Goal: Transaction & Acquisition: Purchase product/service

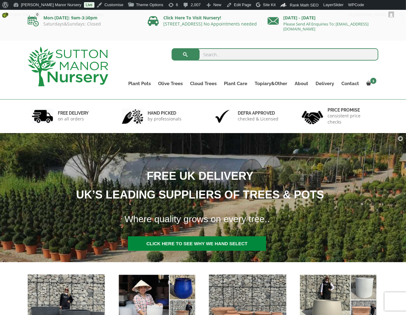
click at [237, 55] on input "search" at bounding box center [275, 54] width 207 height 12
type input "b9"
click at [172, 48] on button "submit" at bounding box center [186, 54] width 28 height 12
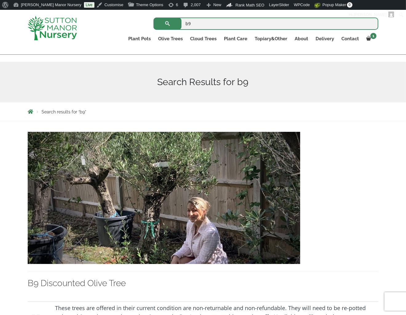
scroll to position [62, 0]
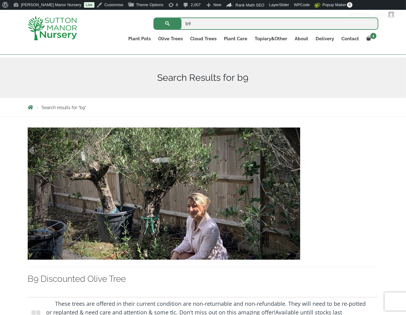
click at [280, 246] on img at bounding box center [164, 194] width 273 height 132
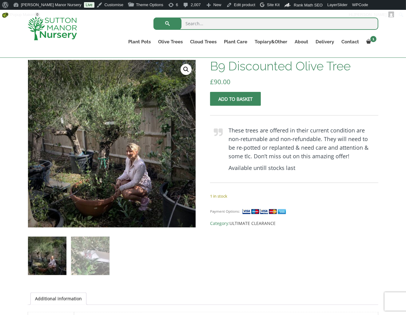
drag, startPoint x: 239, startPoint y: 79, endPoint x: 230, endPoint y: 80, distance: 8.7
click at [229, 79] on p "£ 90.00" at bounding box center [294, 81] width 168 height 7
click at [243, 83] on p "£ 90.00" at bounding box center [294, 81] width 168 height 7
click at [234, 79] on p "£ 90.00" at bounding box center [294, 81] width 168 height 7
click at [97, 256] on img at bounding box center [90, 256] width 38 height 38
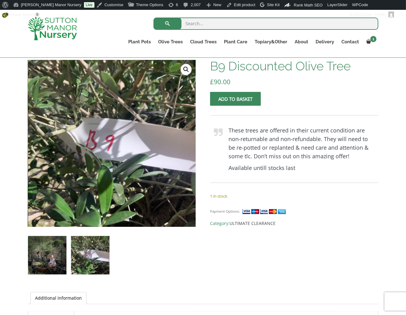
click at [60, 258] on img at bounding box center [47, 255] width 38 height 38
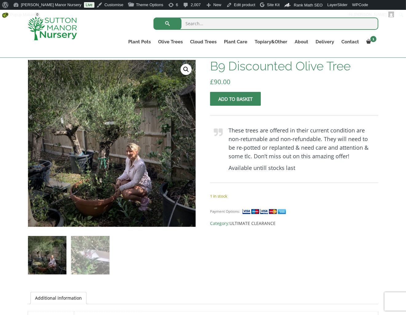
click at [270, 251] on div "🔍 B9 Discounted Olive Tree £ 90.00 These trees are offered in their current con…" at bounding box center [203, 277] width 351 height 435
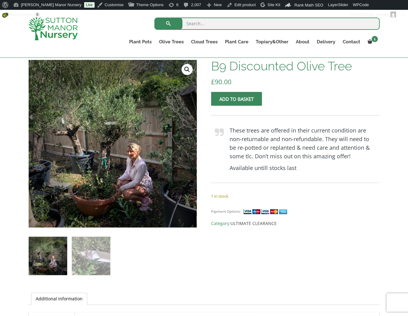
click at [303, 163] on blockquote "These trees are offered in their current condition are non-returnable and non-r…" at bounding box center [295, 149] width 168 height 68
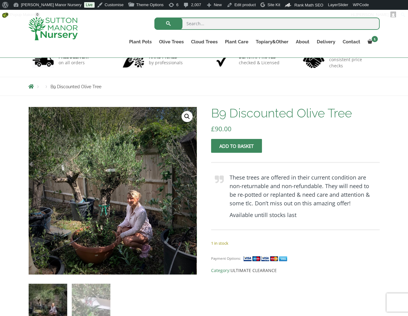
scroll to position [31, 0]
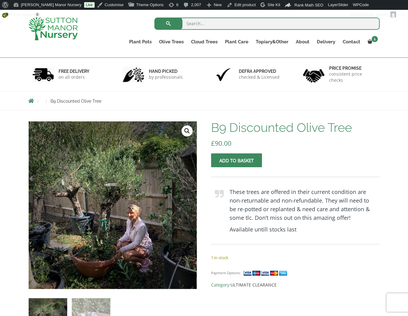
click at [348, 181] on blockquote "These trees are offered in their current condition are non-returnable and non-r…" at bounding box center [295, 211] width 168 height 68
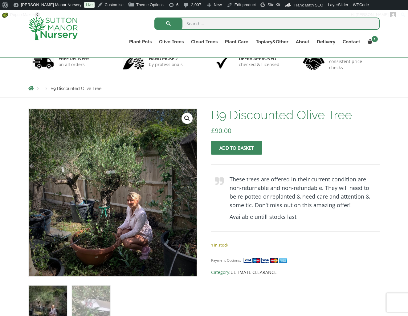
scroll to position [42, 0]
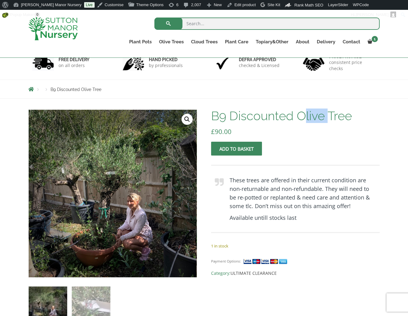
drag, startPoint x: 330, startPoint y: 113, endPoint x: 300, endPoint y: 120, distance: 31.2
click at [299, 120] on h1 "B9 Discounted Olive Tree" at bounding box center [295, 116] width 168 height 13
click at [321, 139] on div "B9 Discounted Olive Tree £ 90.00 These trees are offered in their current condi…" at bounding box center [295, 194] width 168 height 168
drag, startPoint x: 226, startPoint y: 117, endPoint x: 212, endPoint y: 118, distance: 13.5
click at [212, 118] on h1 "B9 Discounted Olive Tree" at bounding box center [295, 116] width 168 height 13
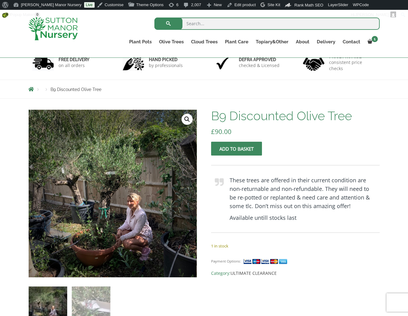
click at [292, 130] on p "£ 90.00" at bounding box center [295, 131] width 168 height 7
